Goal: Information Seeking & Learning: Understand process/instructions

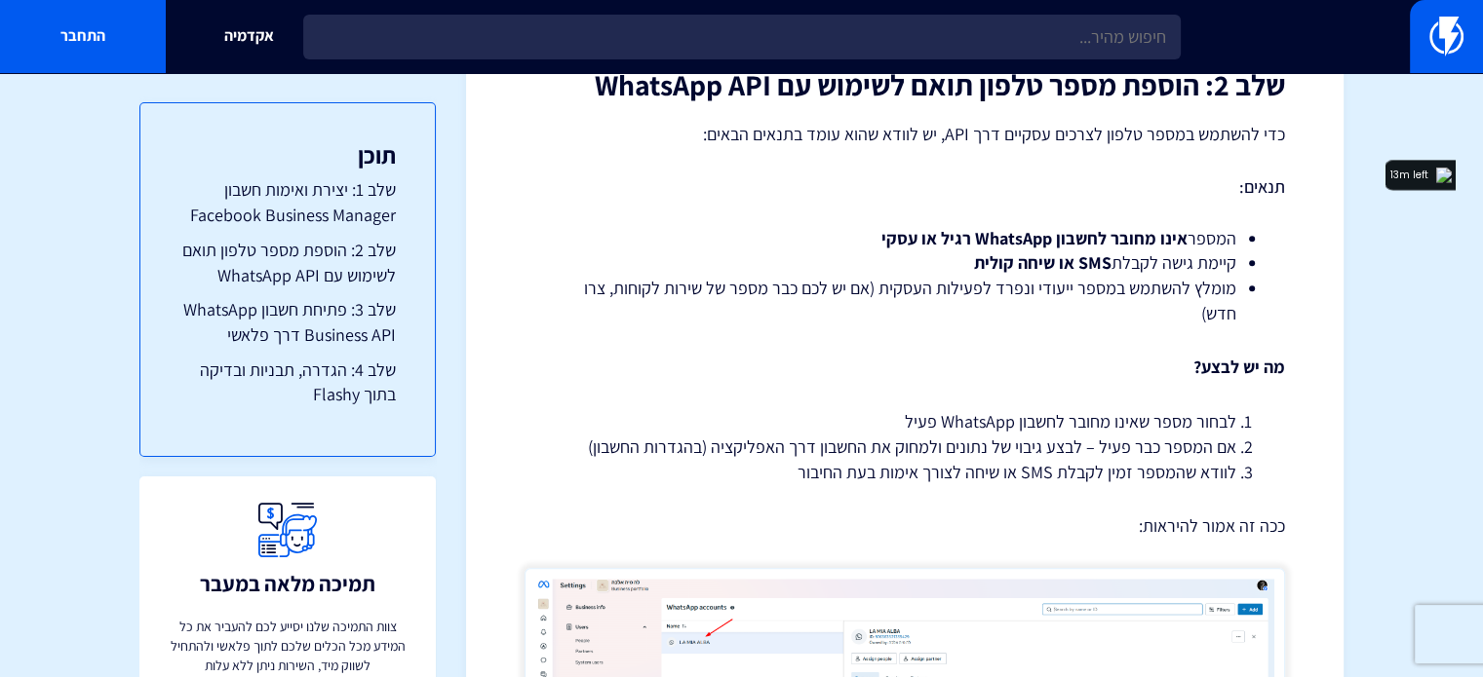
scroll to position [2024, 0]
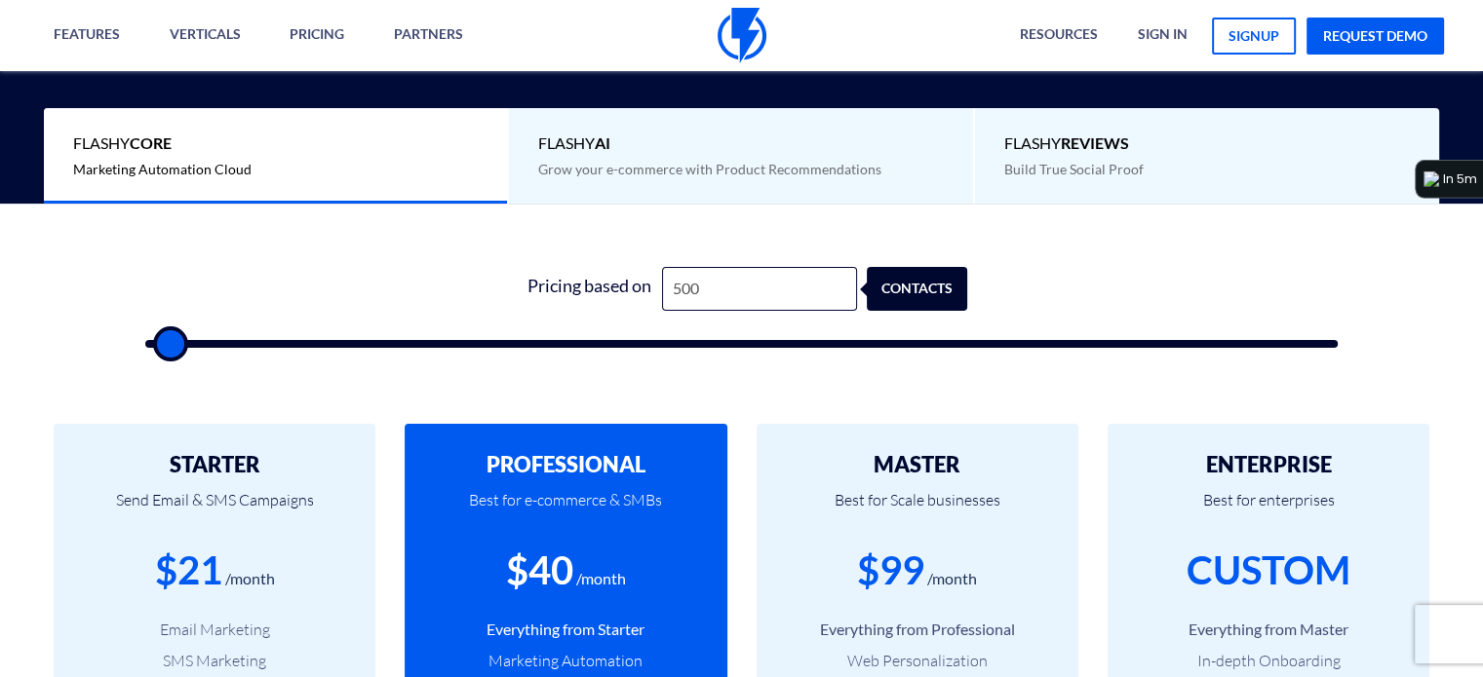
scroll to position [499, 0]
click at [723, 295] on input "500" at bounding box center [759, 289] width 195 height 44
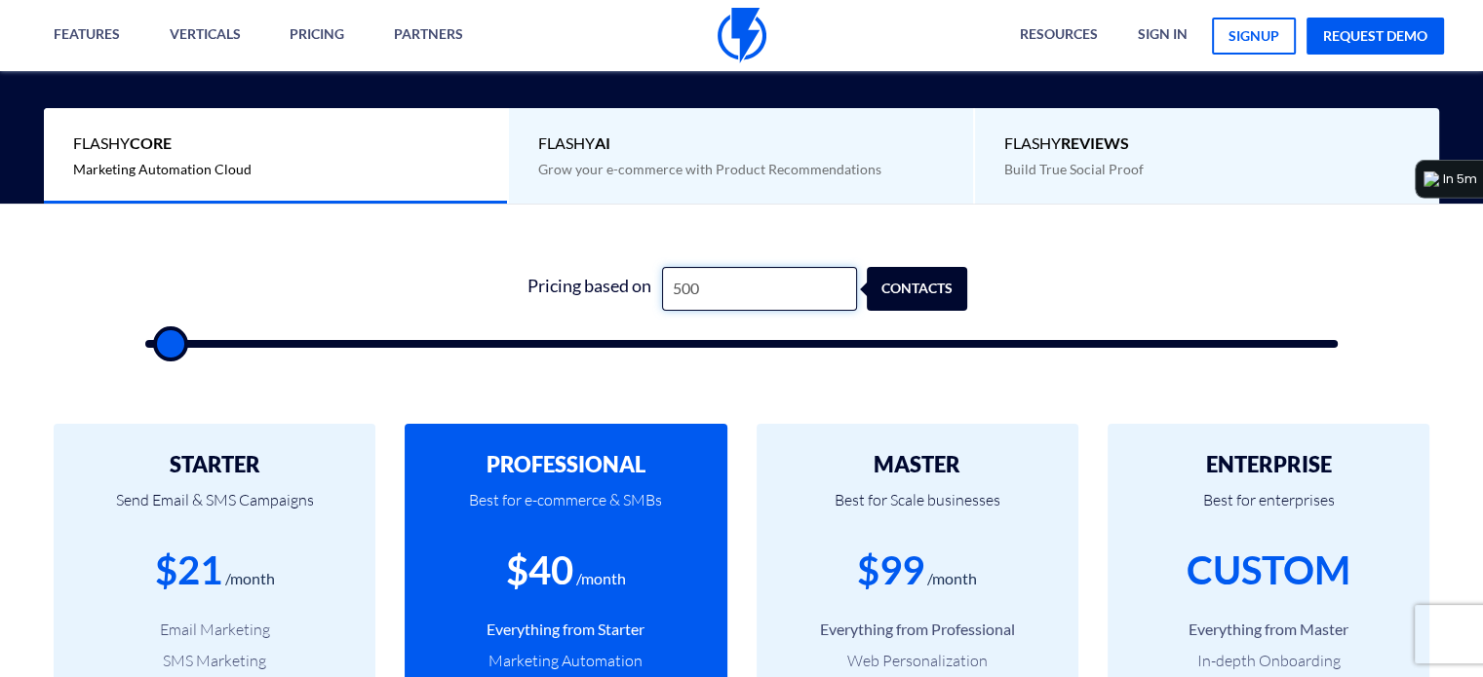
type input "5"
type input "500"
type input "52"
type input "500"
type input "520"
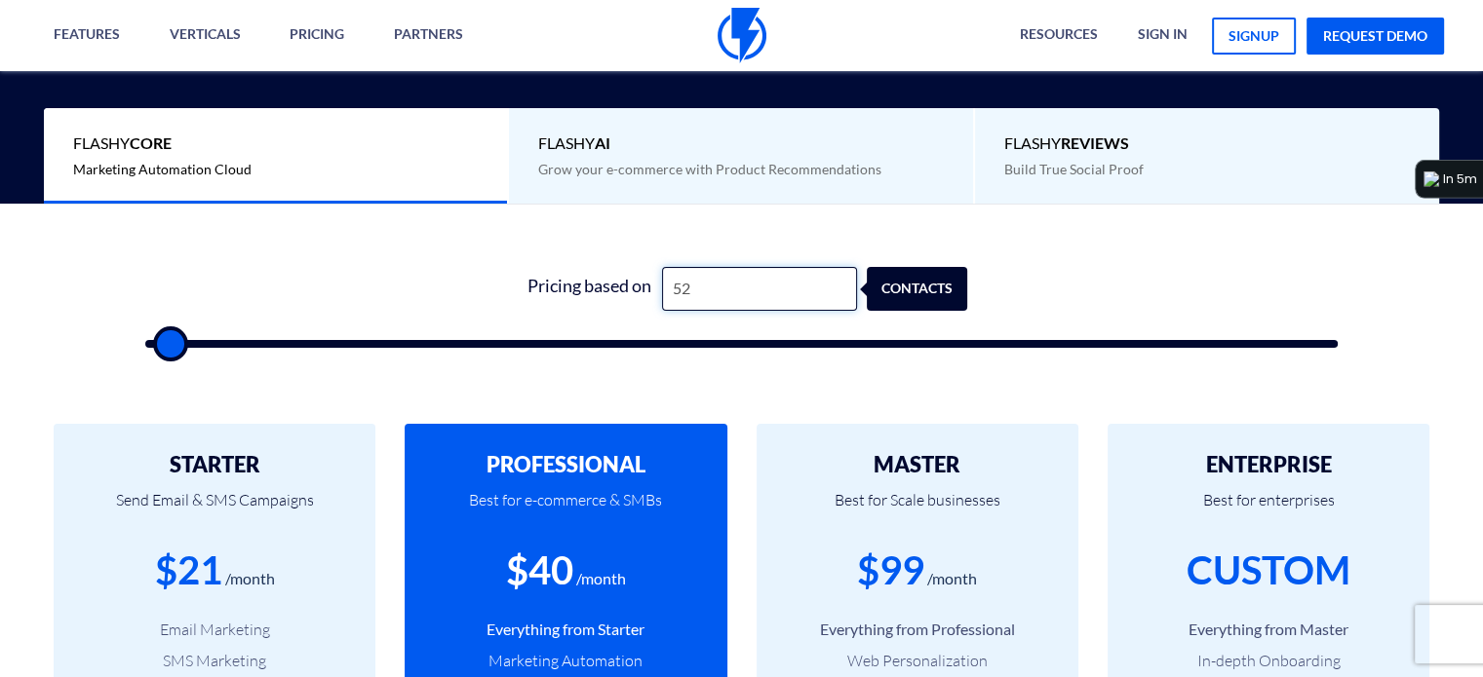
type input "500"
type input "5,200"
type input "5000"
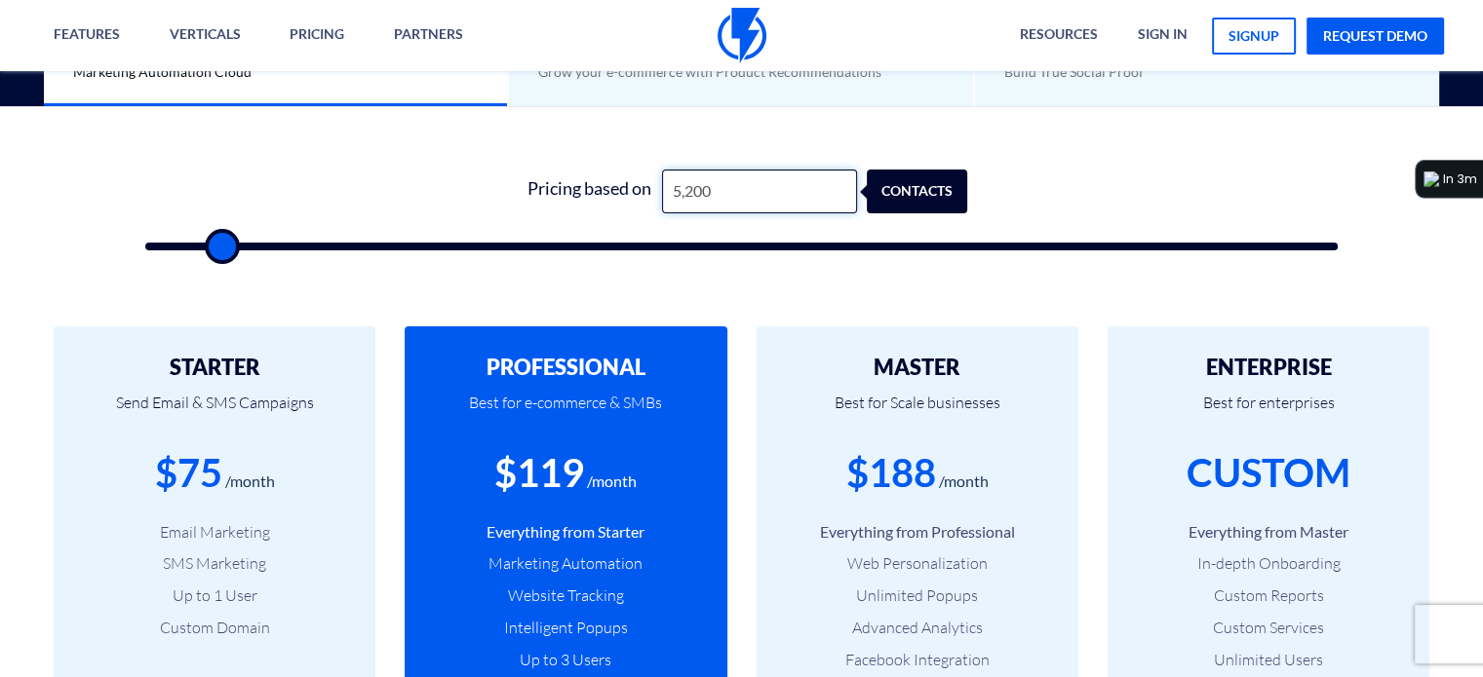
scroll to position [640, 0]
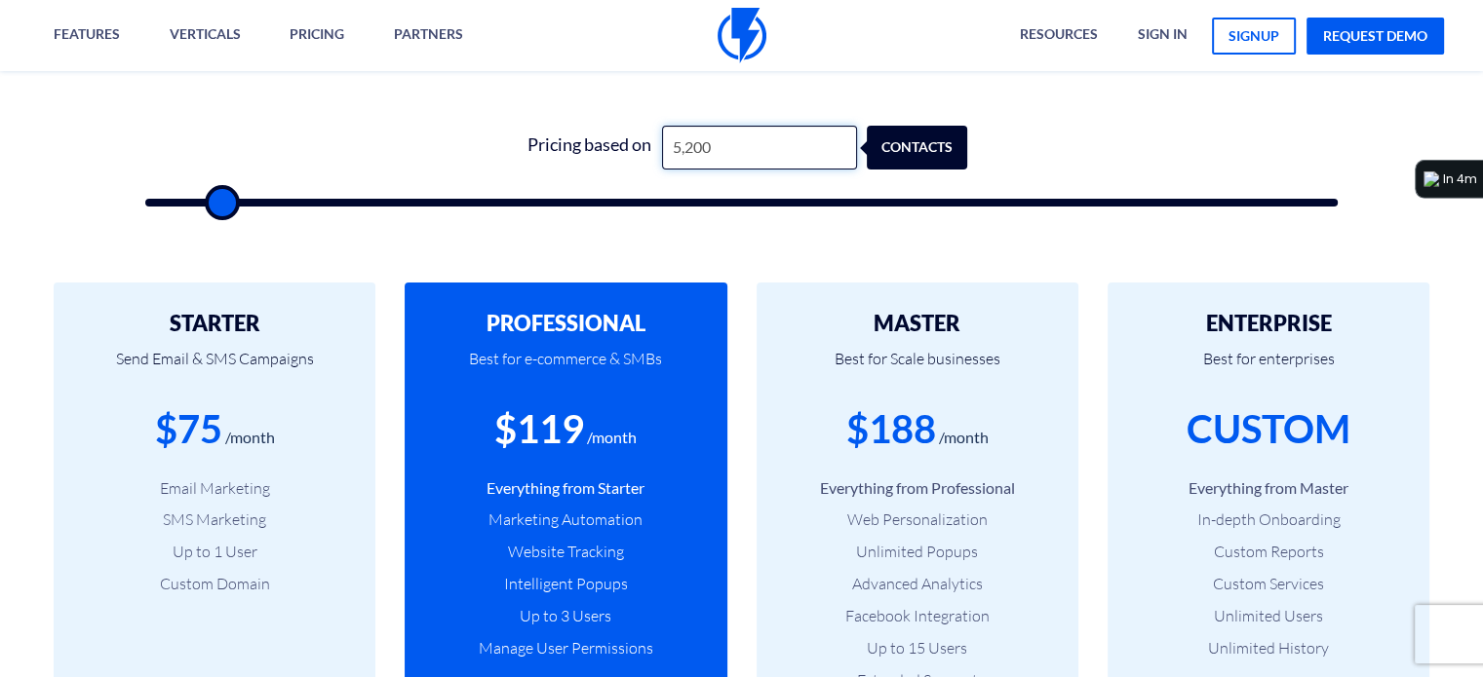
click at [717, 151] on input "5,200" at bounding box center [759, 148] width 195 height 44
type input "5"
type input "500"
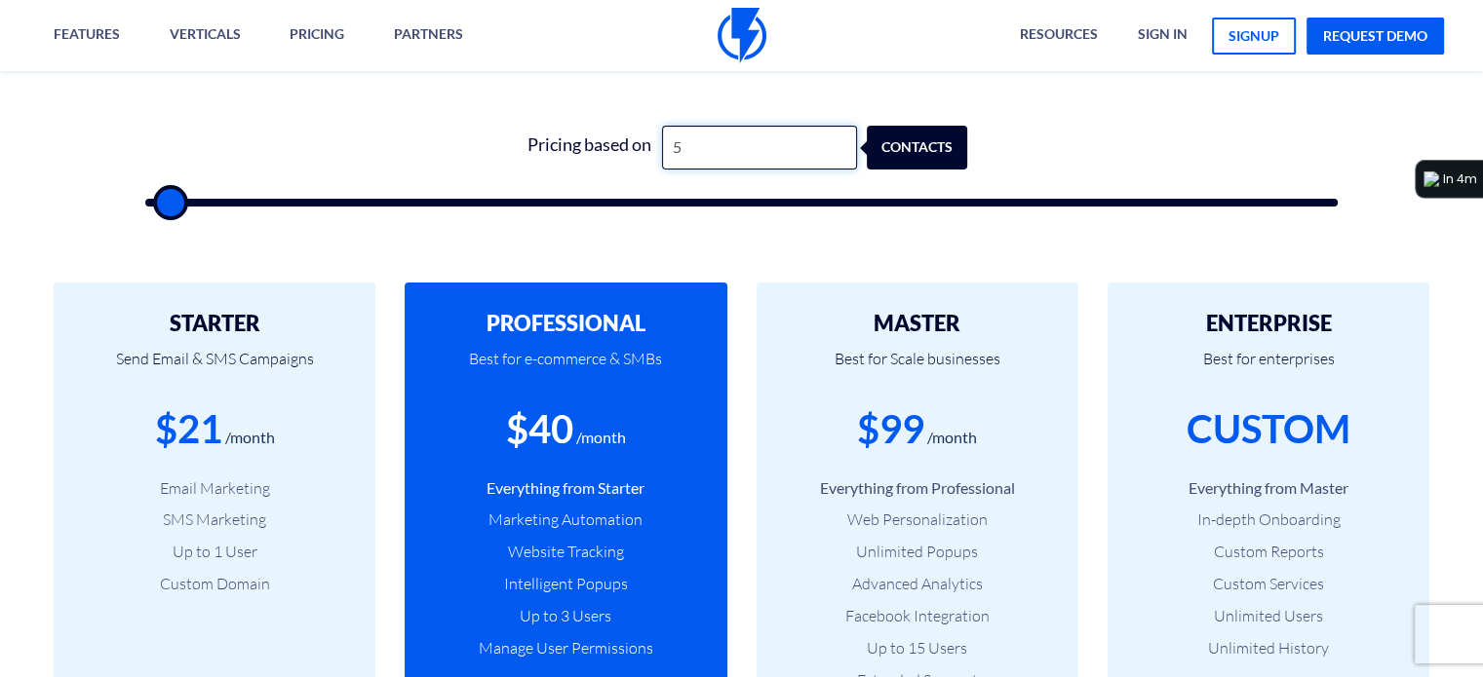
type input "53"
type input "500"
type input "530"
type input "500"
type input "5,300"
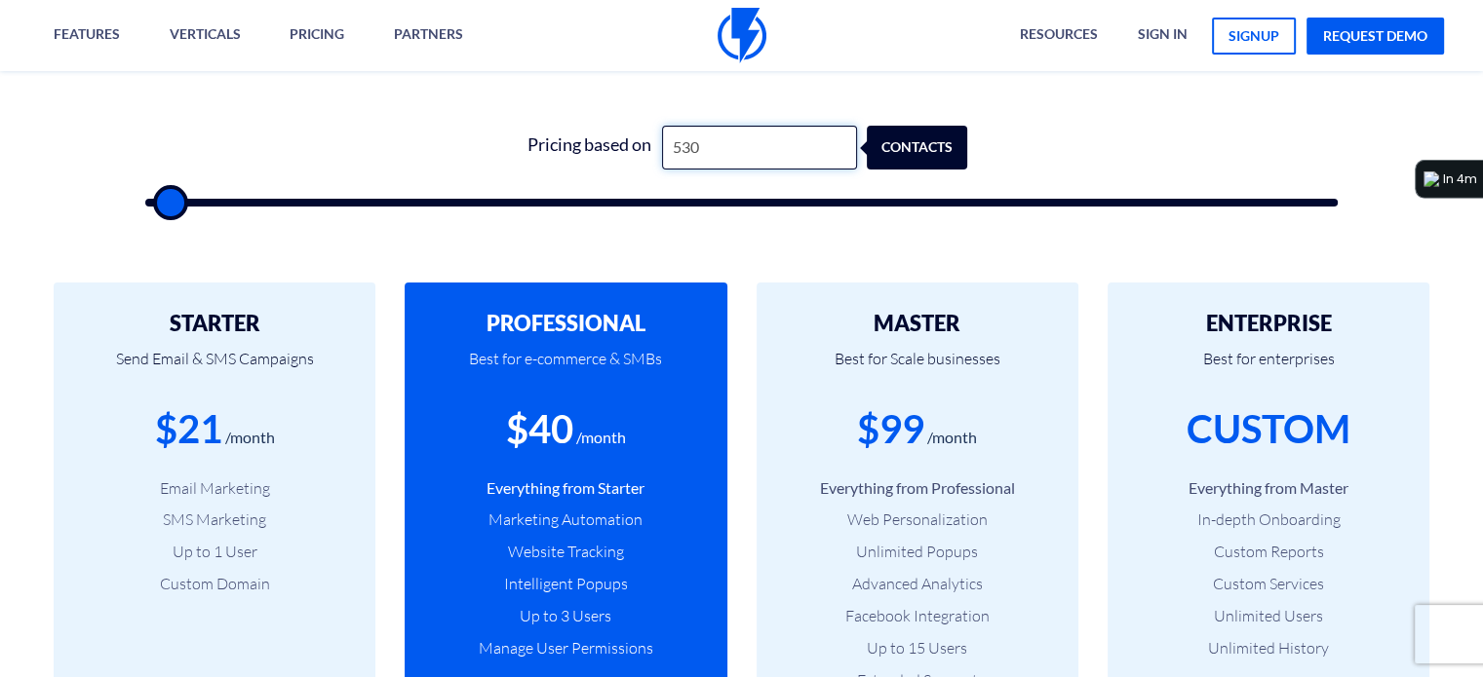
type input "5500"
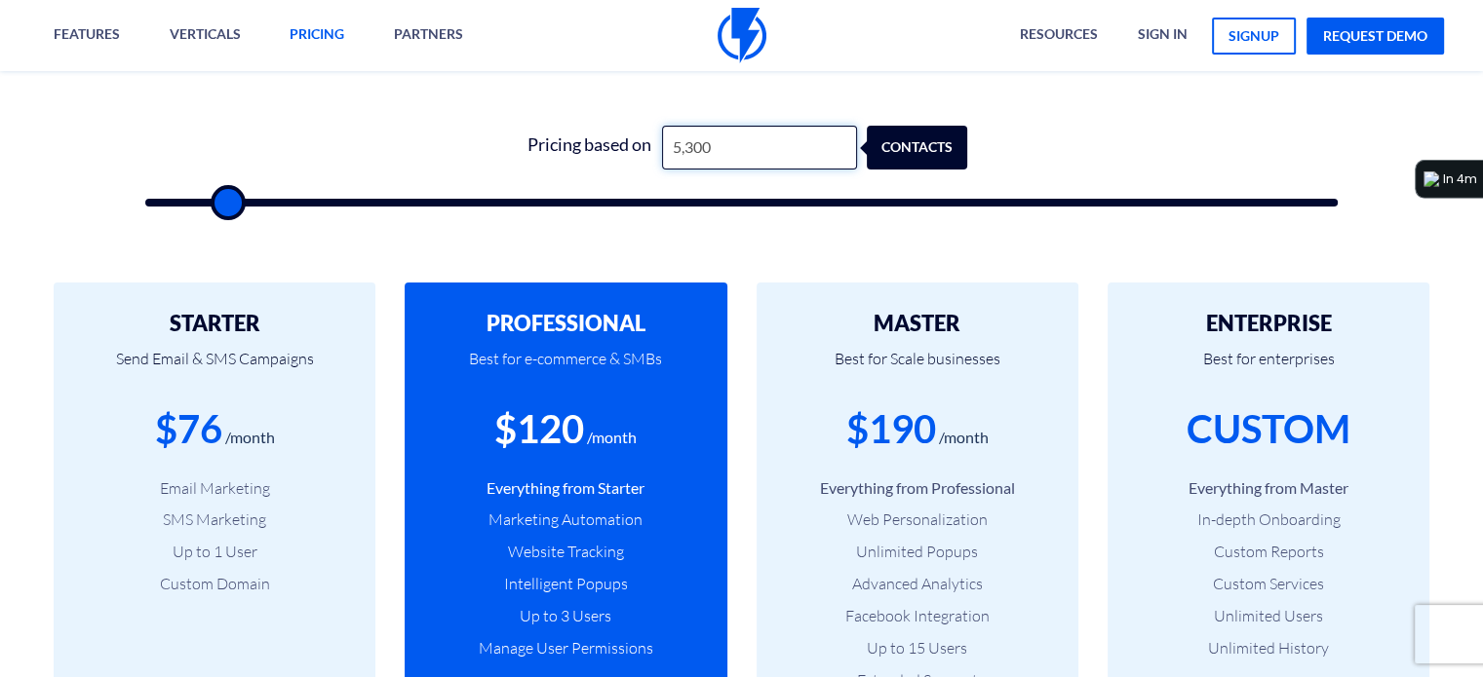
type input "5,300"
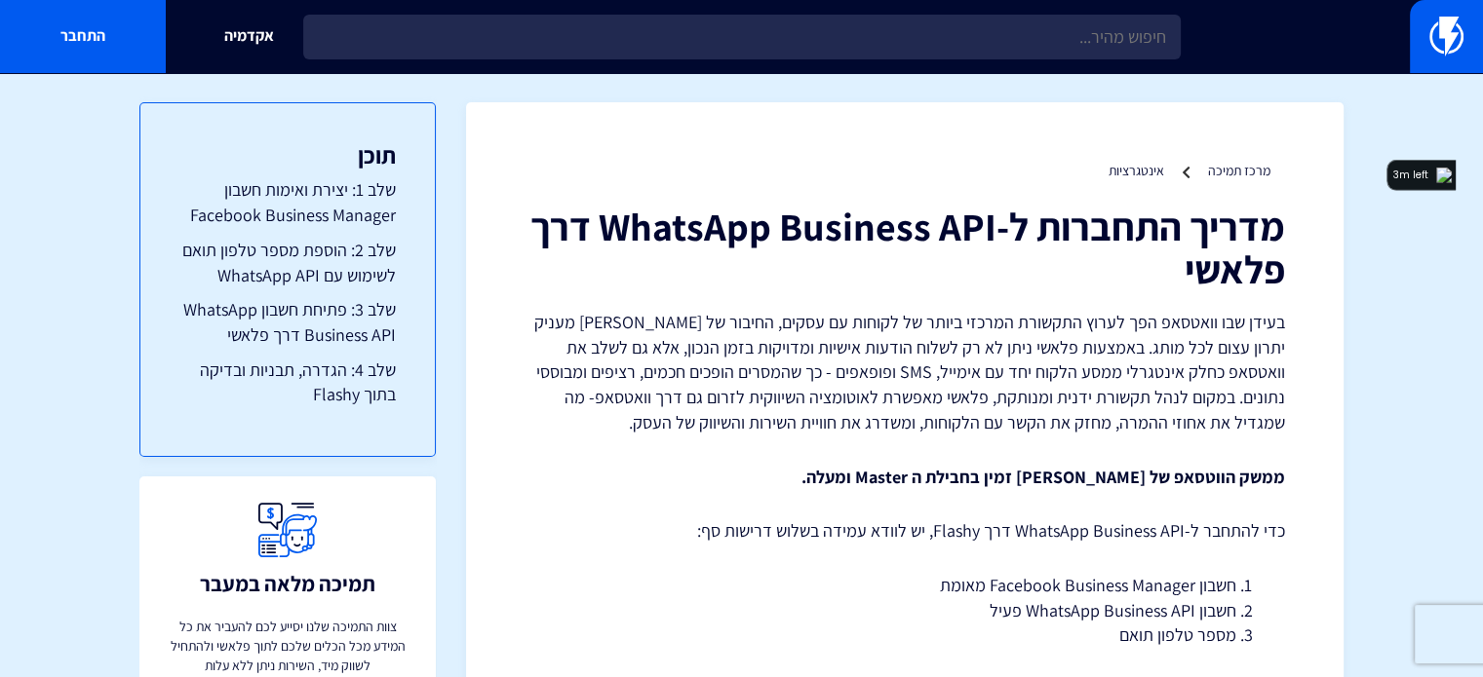
scroll to position [349, 0]
